Goal: Task Accomplishment & Management: Manage account settings

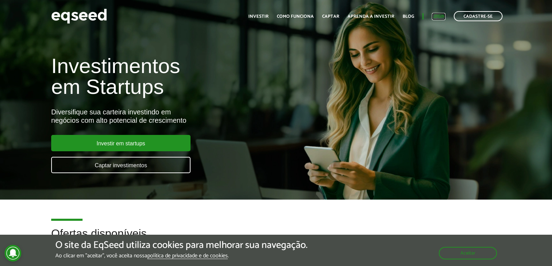
click at [442, 17] on link "Login" at bounding box center [439, 16] width 14 height 5
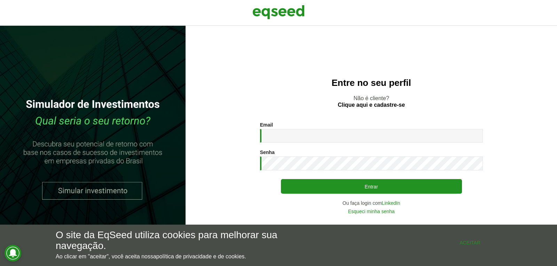
drag, startPoint x: 467, startPoint y: 246, endPoint x: 446, endPoint y: 229, distance: 26.5
click at [467, 245] on button "Aceitar" at bounding box center [469, 242] width 63 height 11
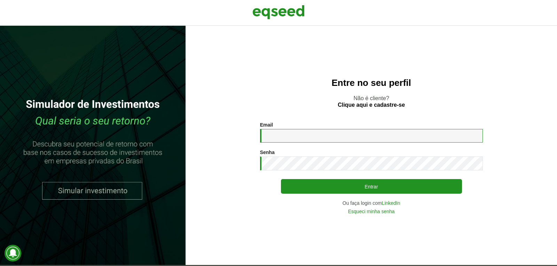
click at [271, 141] on input "Email *" at bounding box center [371, 136] width 223 height 14
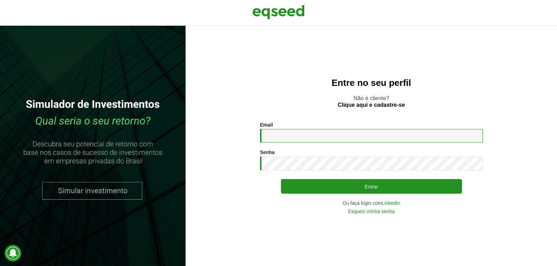
type input "**********"
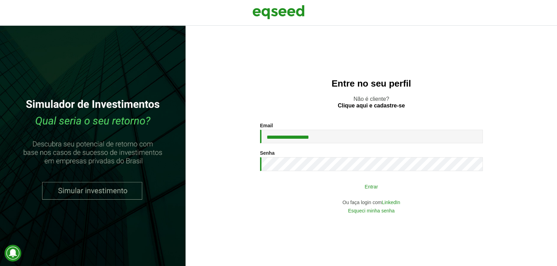
click at [337, 189] on button "Entrar" at bounding box center [371, 186] width 181 height 13
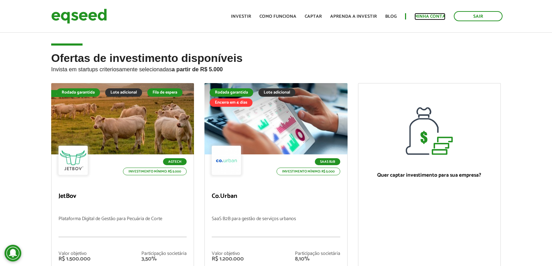
click at [432, 17] on link "Minha conta" at bounding box center [429, 16] width 31 height 5
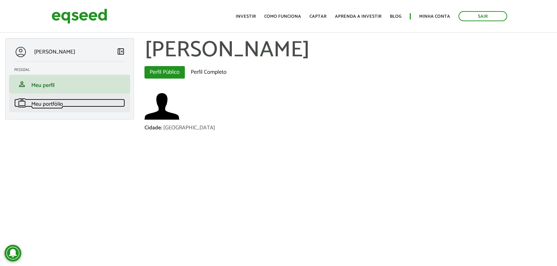
click at [42, 104] on span "Meu portfólio" at bounding box center [47, 104] width 32 height 9
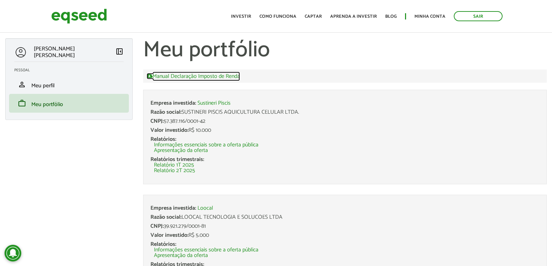
click at [178, 74] on link "Manual Declaração Imposto de Renda" at bounding box center [193, 76] width 93 height 6
click at [468, 15] on link "Sair" at bounding box center [477, 16] width 49 height 10
